Goal: Navigation & Orientation: Go to known website

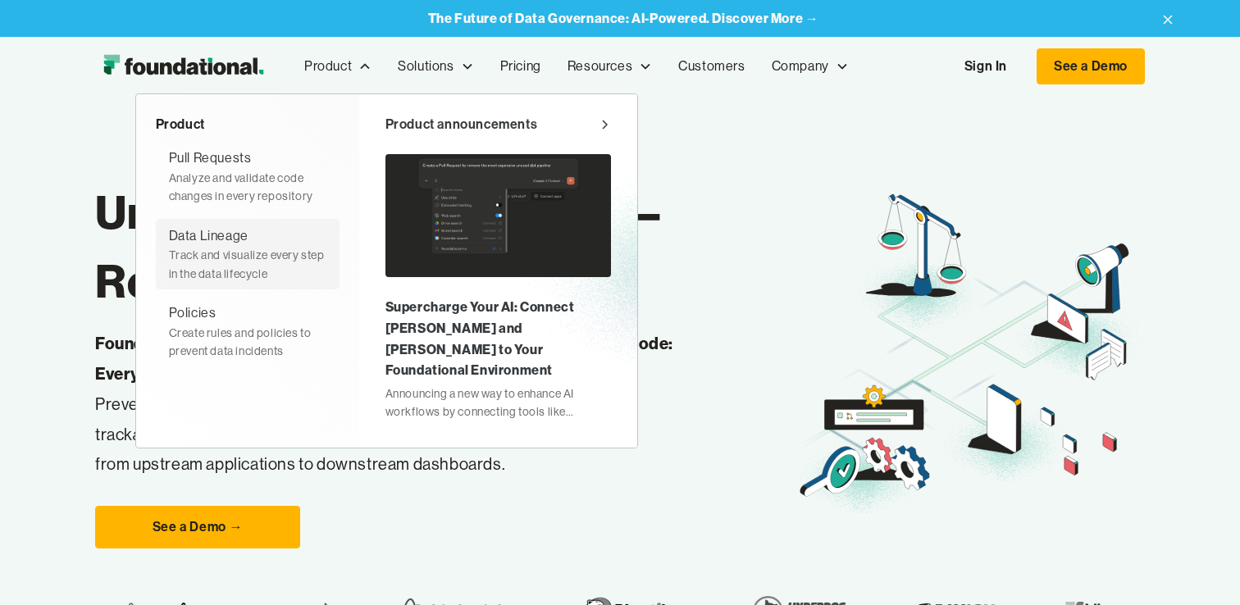
click at [239, 234] on div "Data Lineage" at bounding box center [209, 235] width 80 height 21
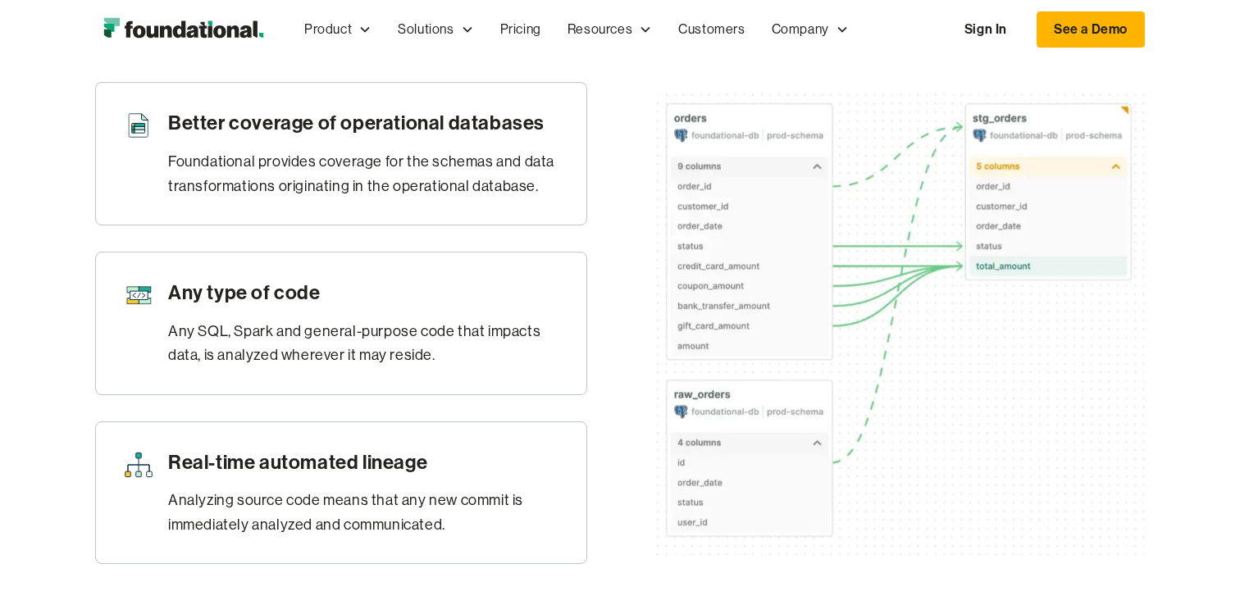
scroll to position [825, 0]
